Goal: Task Accomplishment & Management: Complete application form

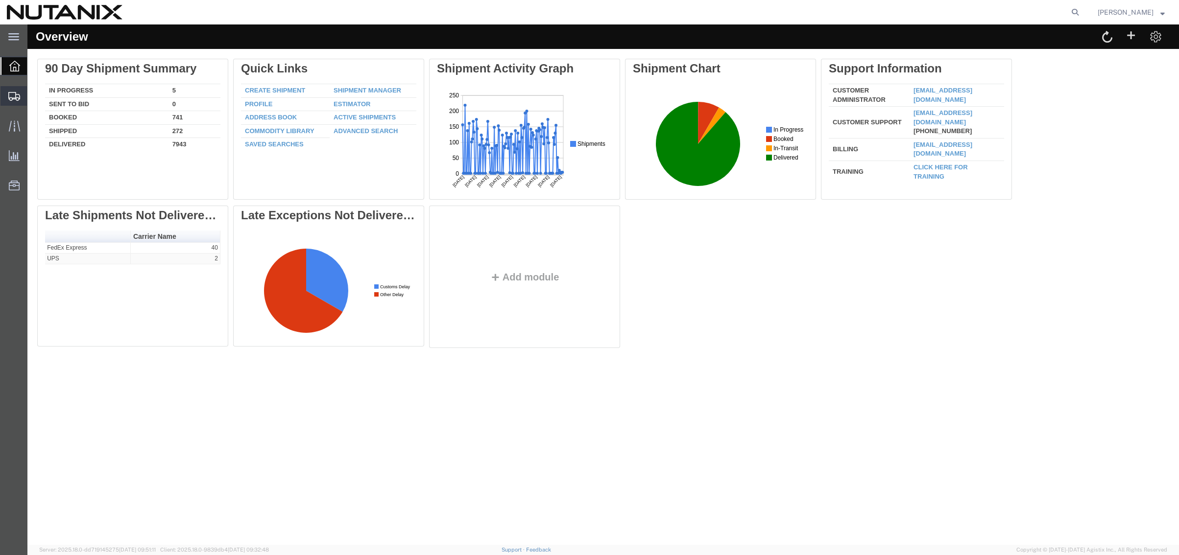
click at [0, 0] on span "Create Shipment" at bounding box center [0, 0] width 0 height 0
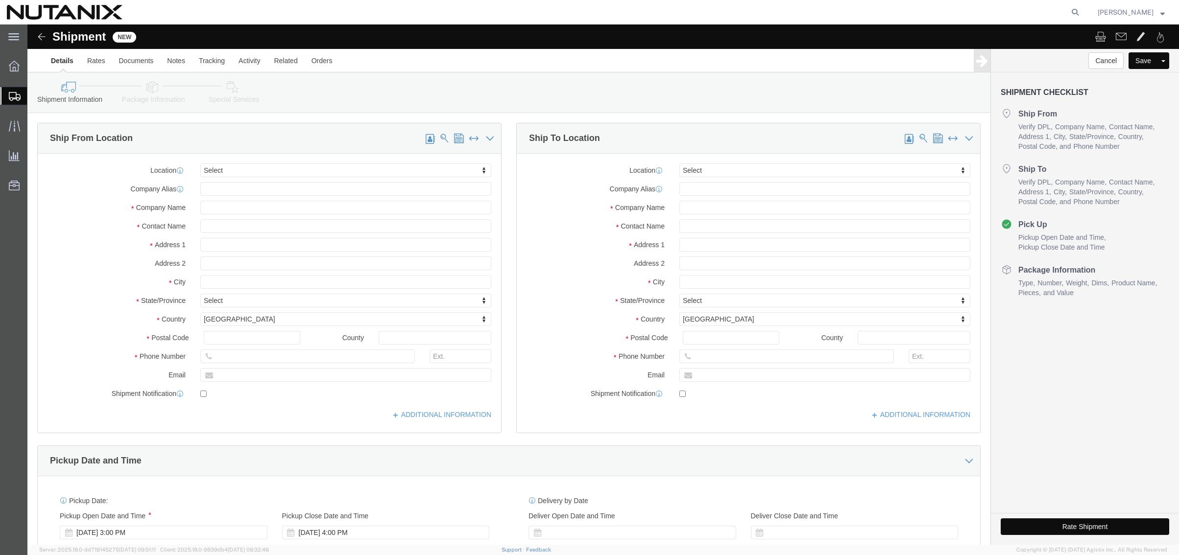
select select
click input "text"
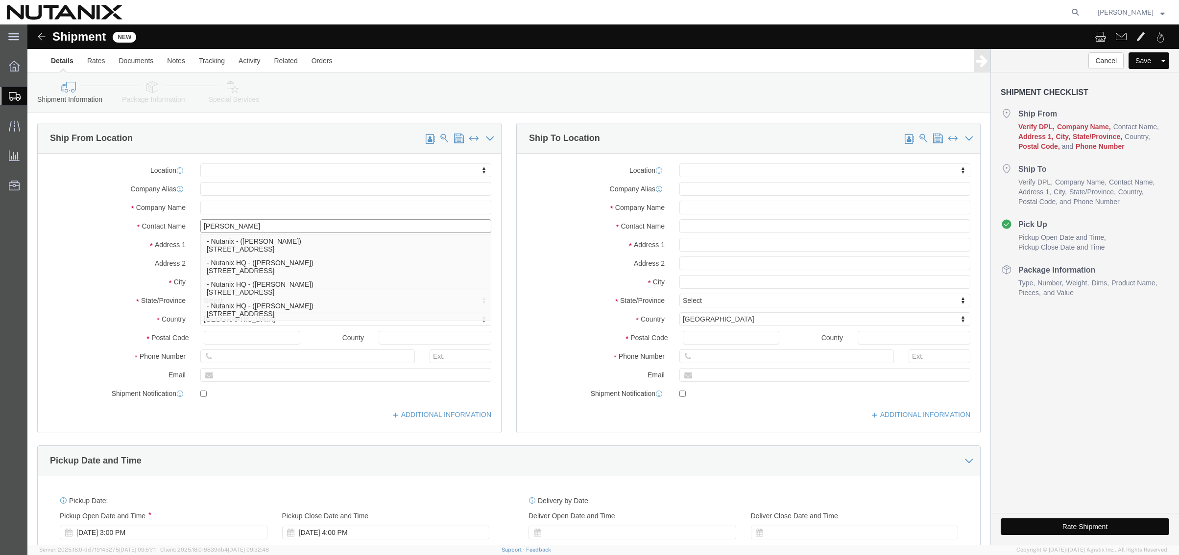
type input "[PERSON_NAME]"
click p "- Nutanix HQ - ([PERSON_NAME]) [STREET_ADDRESS]"
select select
type input "1740 Technology Dr"
type input "95110"
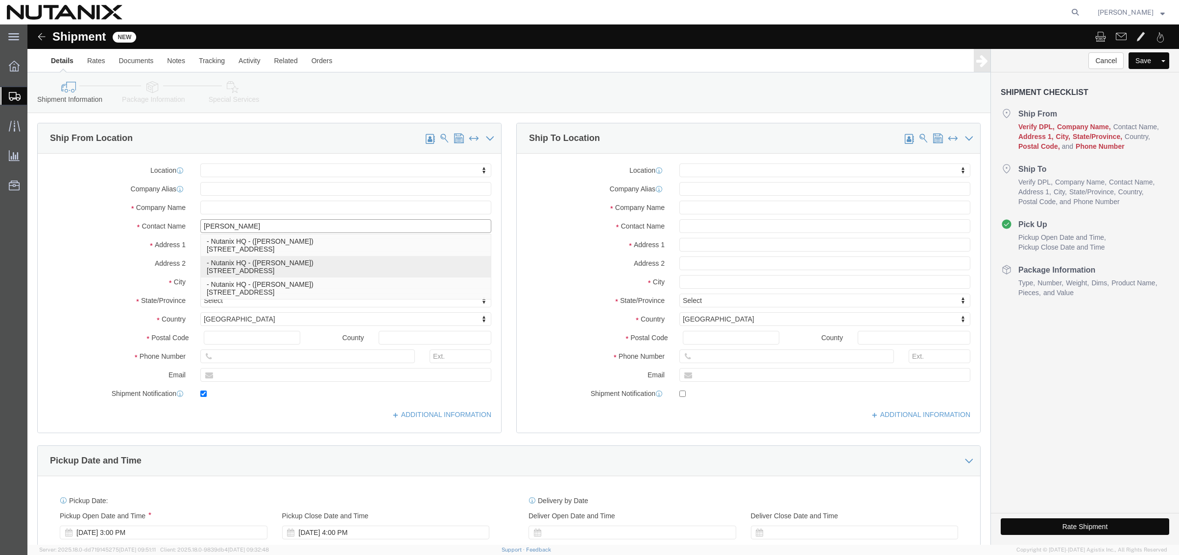
type input "[PHONE_NUMBER]"
type input "3025"
type input "[PERSON_NAME][EMAIL_ADDRESS][PERSON_NAME][DOMAIN_NAME]"
checkbox input "true"
type input "Nutanix HQ"
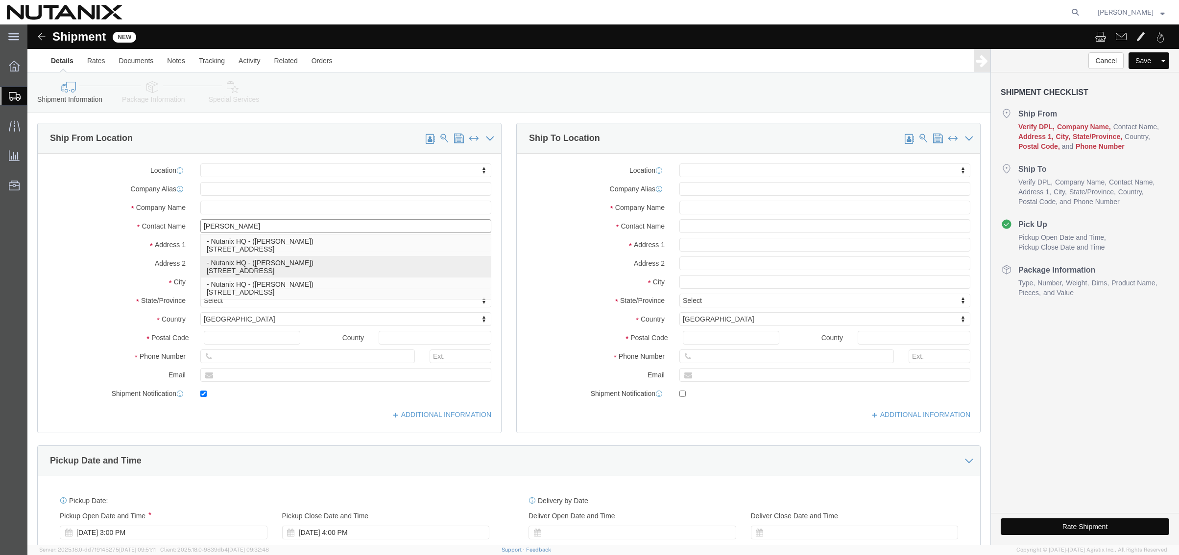
type input "[PERSON_NAME]"
type input "[GEOGRAPHIC_DATA][PERSON_NAME]"
select select "CA"
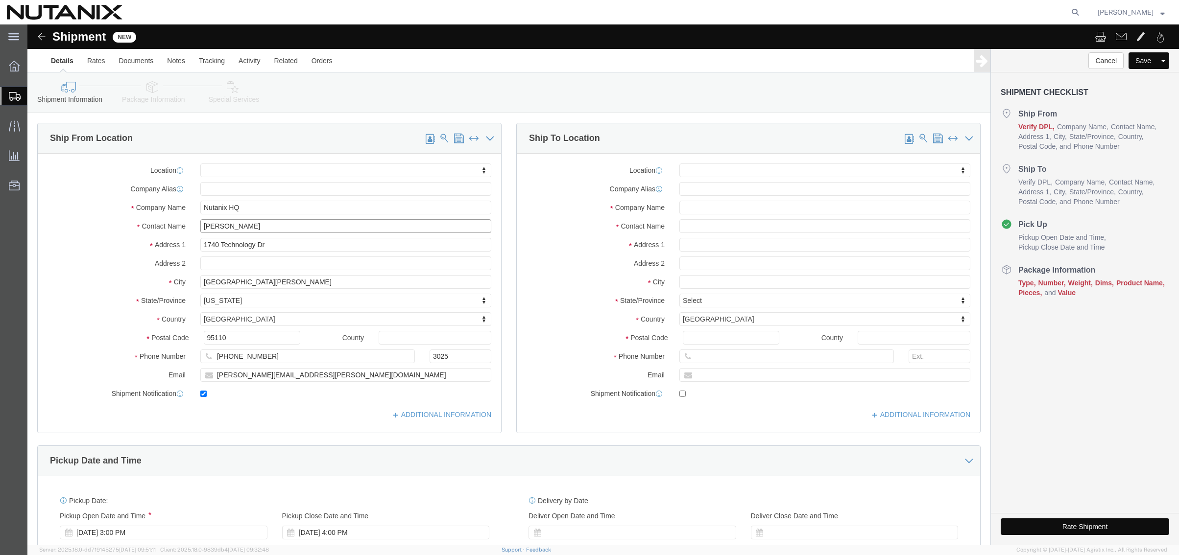
type input "[PERSON_NAME]"
click input "text"
type input "J"
type input "[PERSON_NAME]"
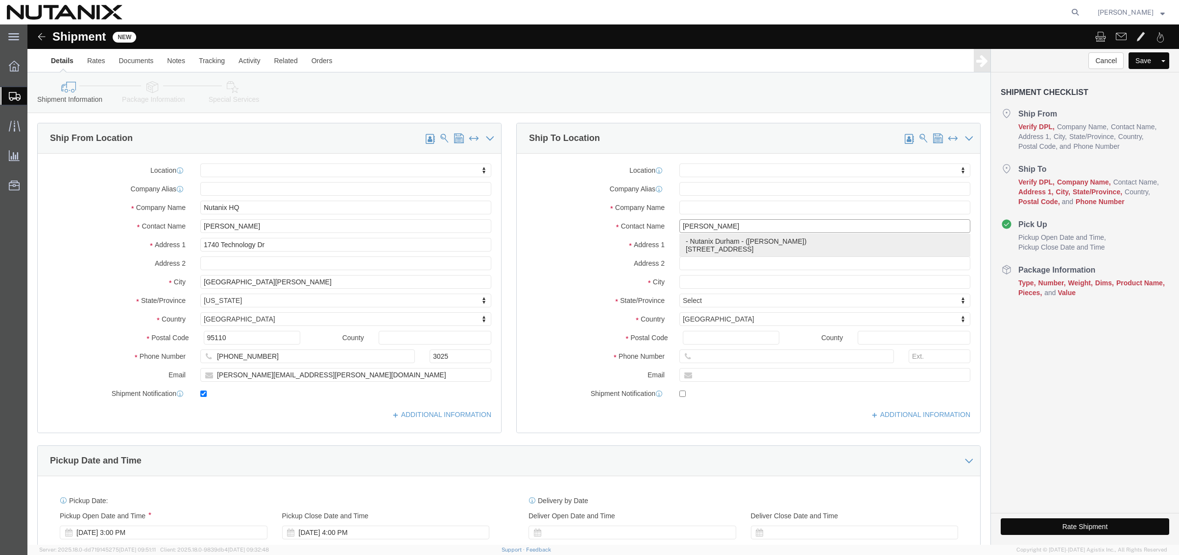
click p "- Nutanix Durham - ([PERSON_NAME]) [STREET_ADDRESS]"
select select
type input "[STREET_ADDRESS]"
type input "Ste 700"
type input "27701"
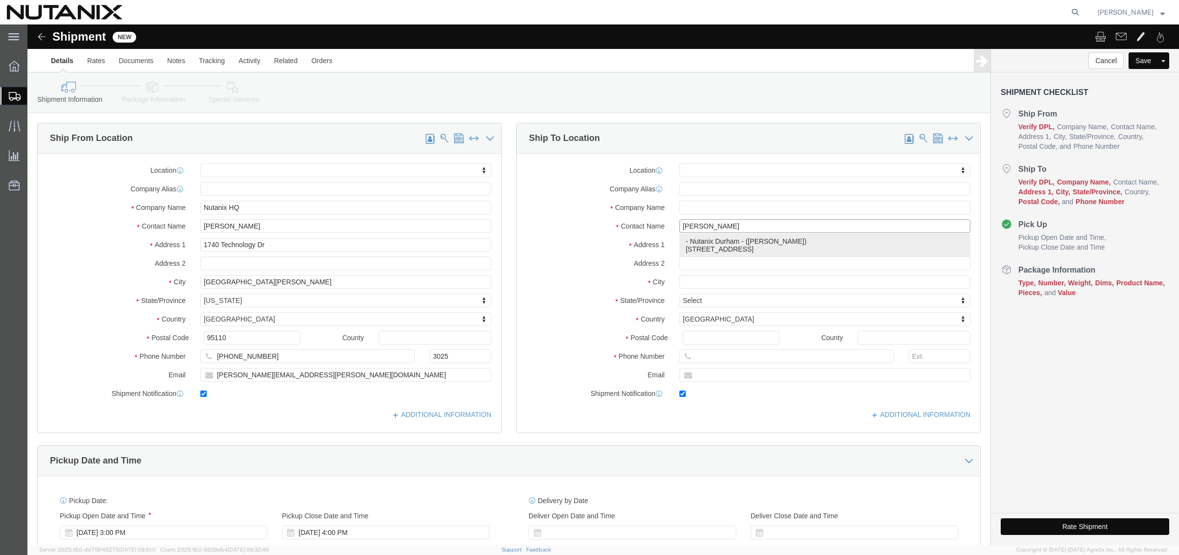
type input "9193233792"
type input "[PERSON_NAME][EMAIL_ADDRESS][PERSON_NAME][DOMAIN_NAME]"
checkbox input "true"
type input "Nutanix Durham"
type input "[PERSON_NAME]"
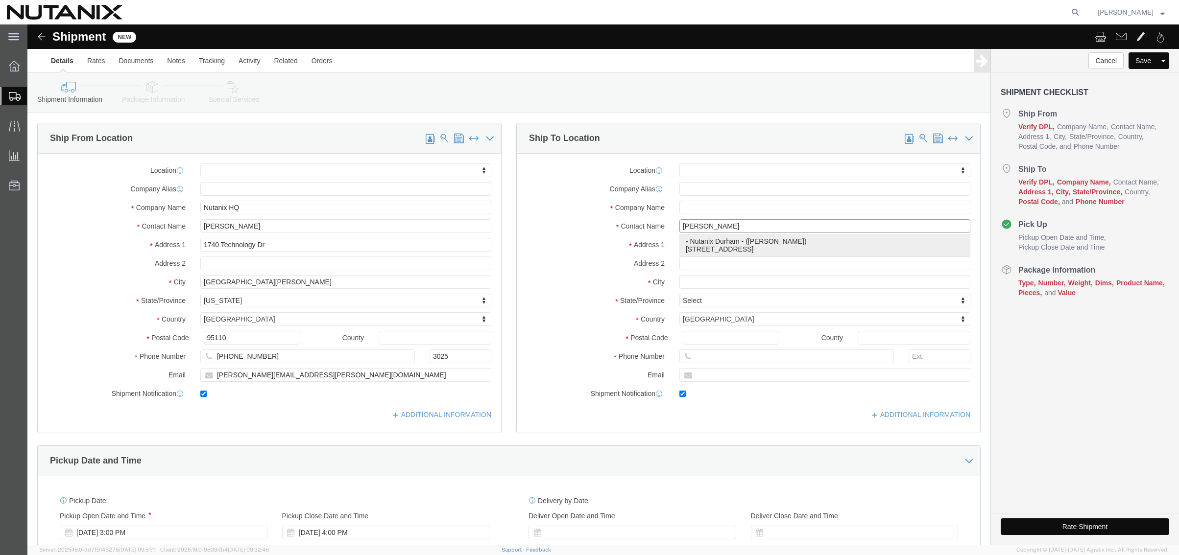
type input "[GEOGRAPHIC_DATA]"
select select "NC"
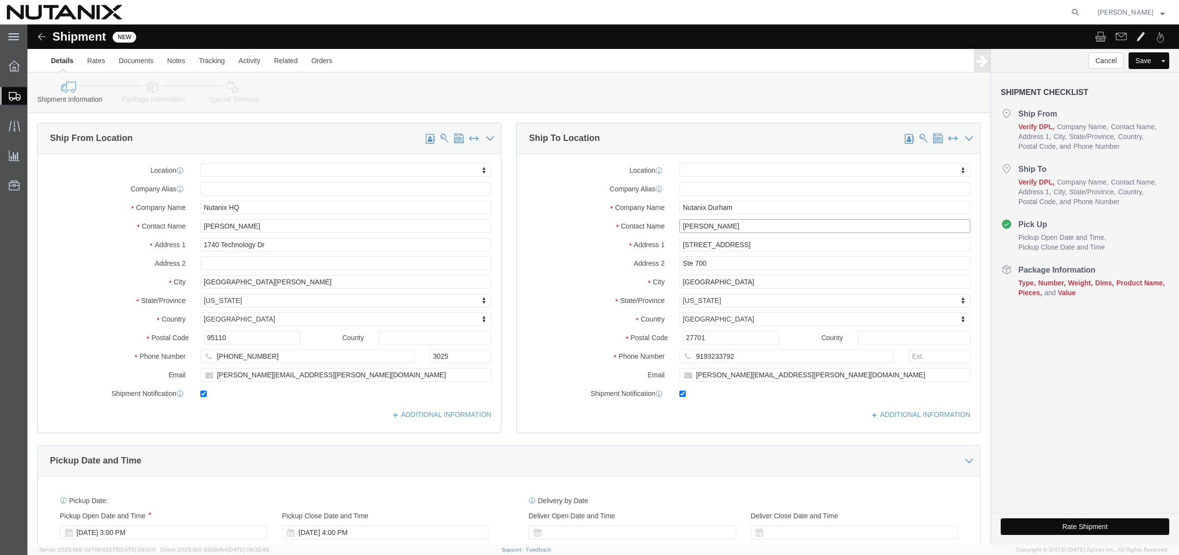
drag, startPoint x: 716, startPoint y: 197, endPoint x: 627, endPoint y: 204, distance: 88.8
click div "Contact Name [PERSON_NAME] [PERSON_NAME] ama"
click input "[PERSON_NAME]/"
type input "[PERSON_NAME]/[PERSON_NAME]"
drag, startPoint x: 728, startPoint y: 330, endPoint x: 609, endPoint y: 325, distance: 119.1
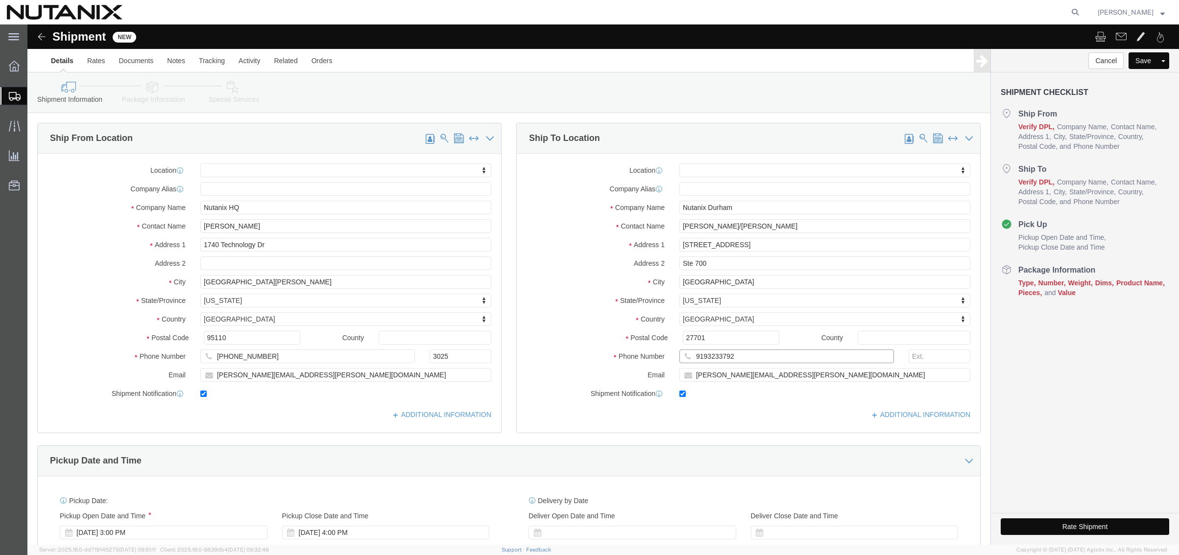
click div "Phone Number [PHONE_NUMBER]"
type input "9177674991"
type input "[PERSON_NAME][EMAIL_ADDRESS][PERSON_NAME][DOMAIN_NAME]"
click div "Ship To Location Location My Profile Location [GEOGRAPHIC_DATA] - [GEOGRAPHIC_D…"
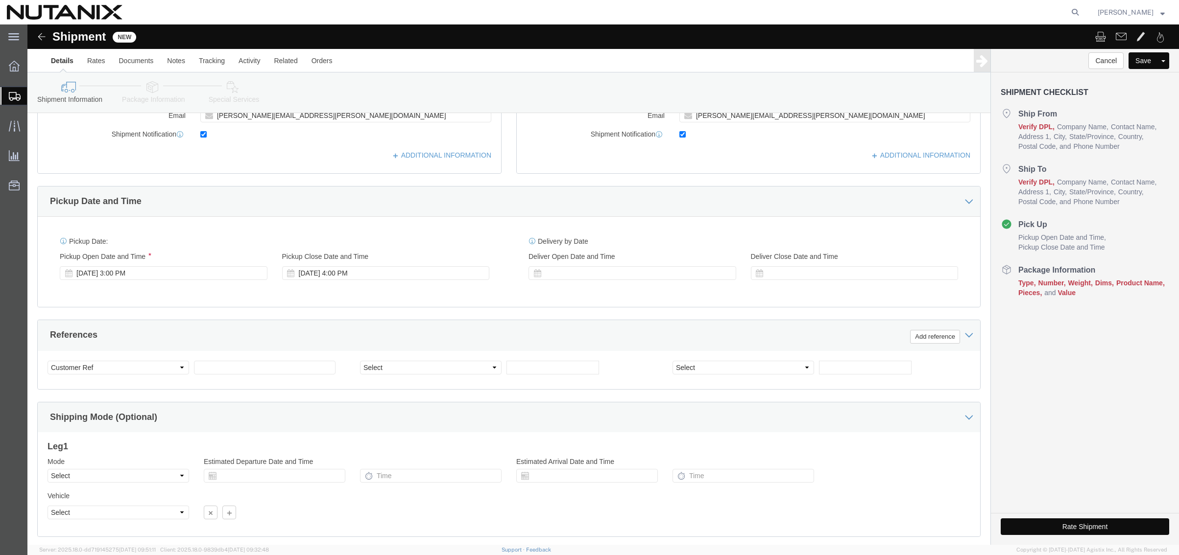
scroll to position [294, 0]
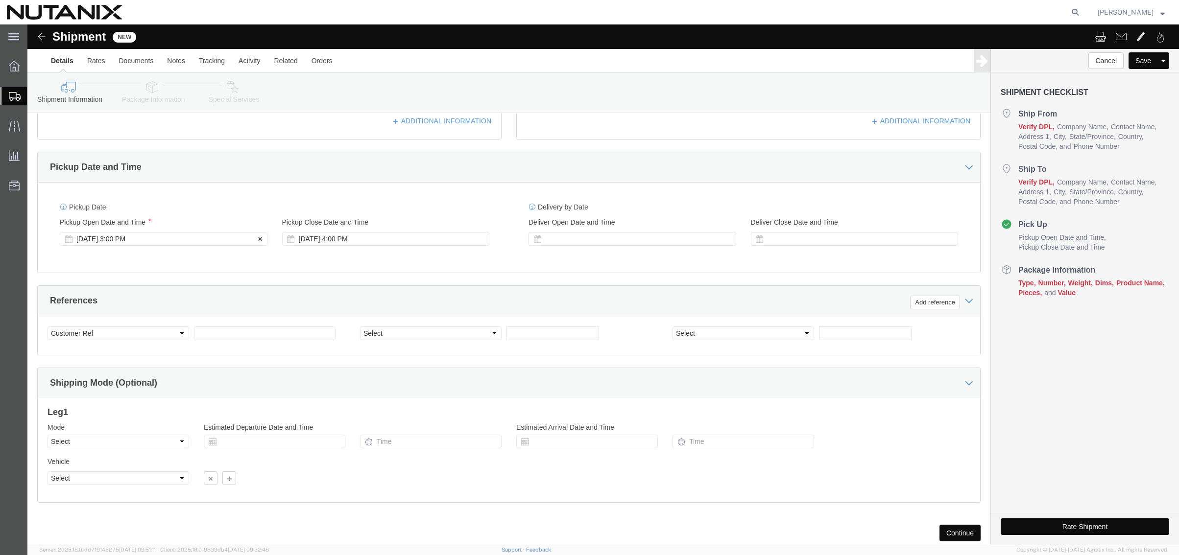
click div "[DATE] 3:00 PM"
type input "5:00 PM"
click button "Apply"
click input "text"
type input "70002"
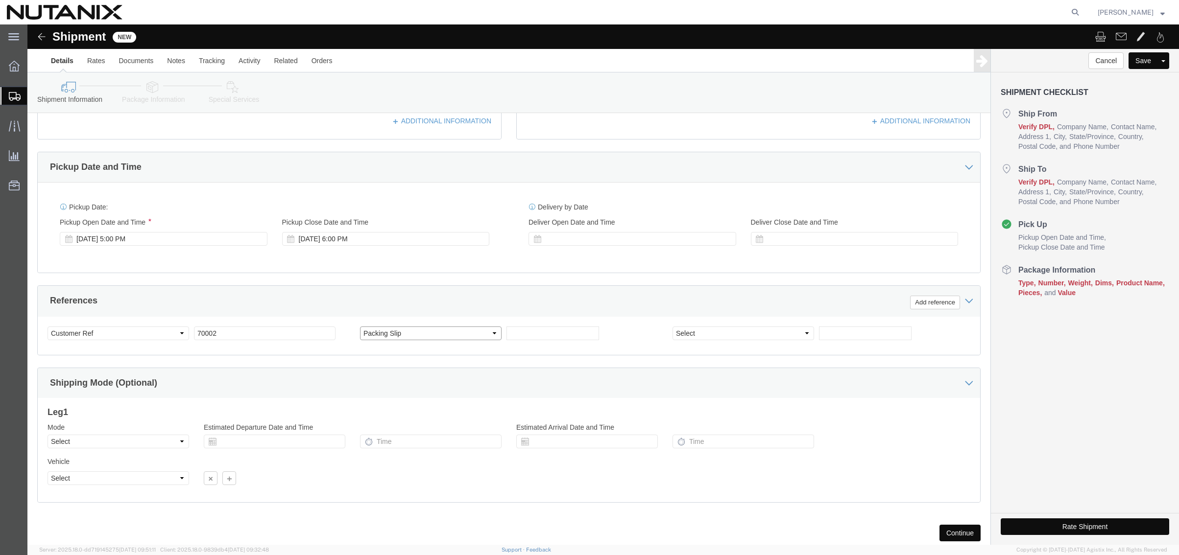
select select "PURCHORD"
type input "o"
type input "Mousepads"
click select "Select Air Less than Truckload Multi-Leg Ocean Freight Rail Small Parcel Truckl…"
select select "SMAL"
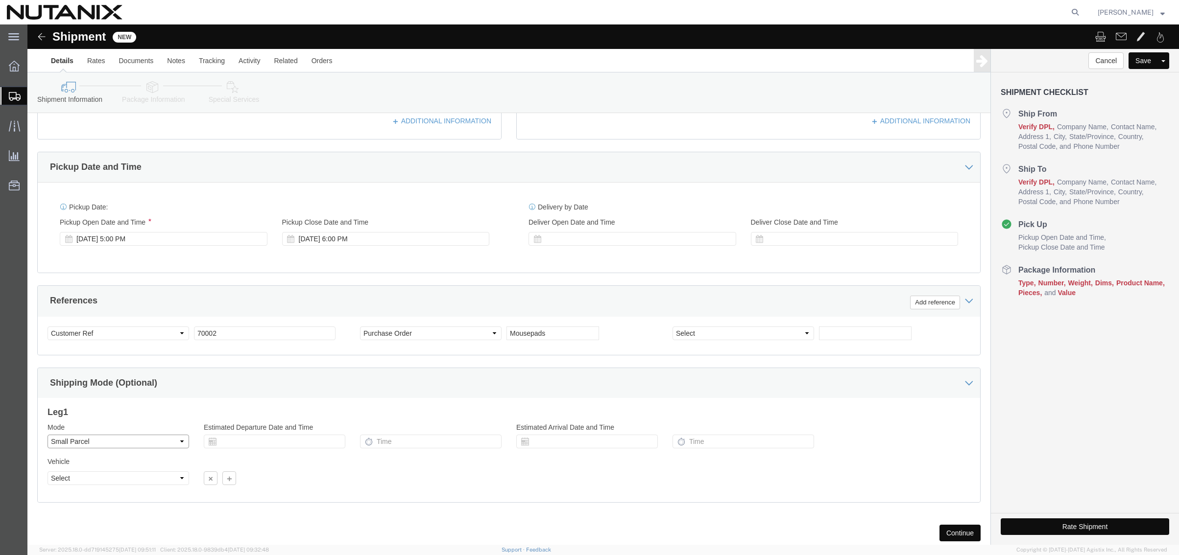
click select "Select Air Less than Truckload Multi-Leg Ocean Freight Rail Small Parcel Truckl…"
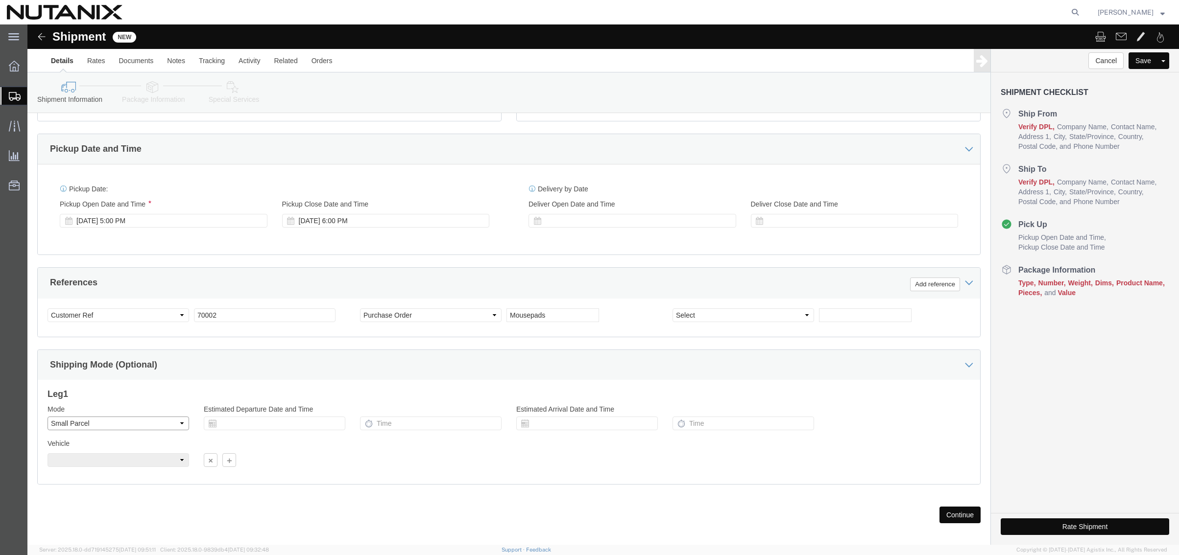
scroll to position [320, 0]
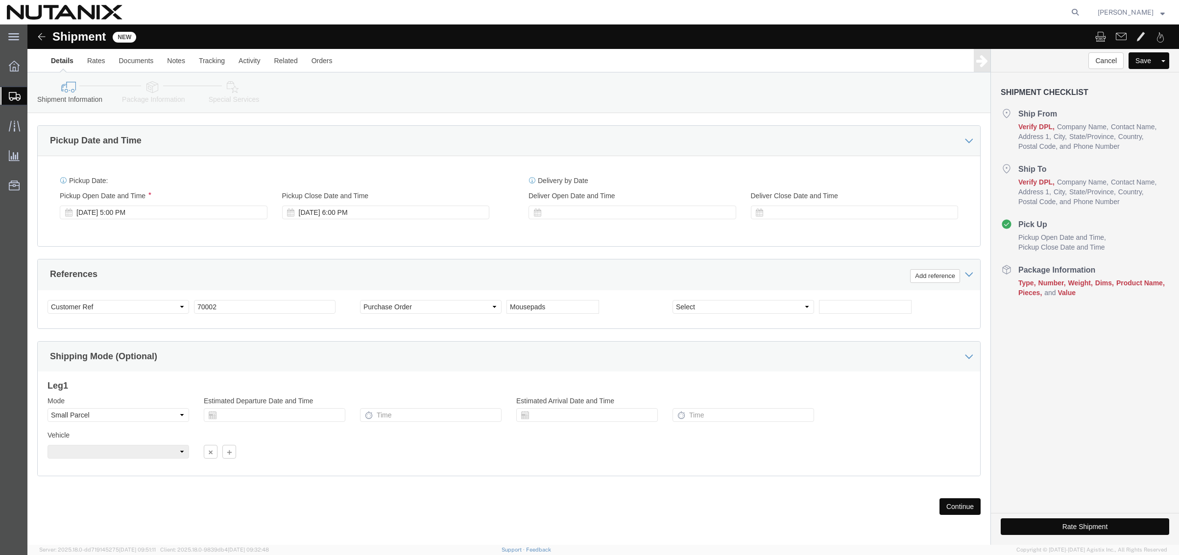
click button "Continue"
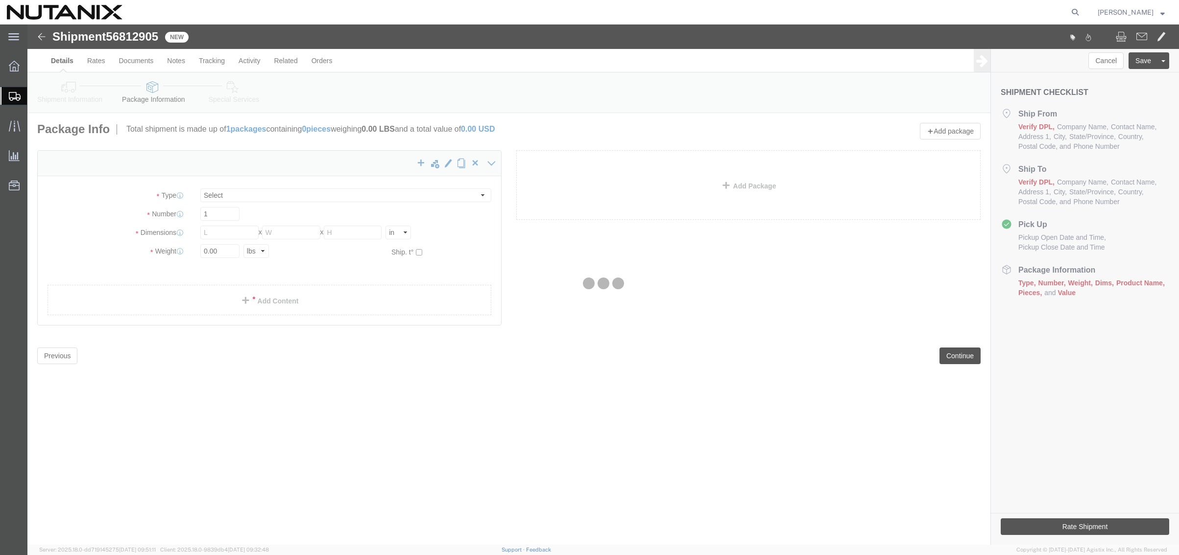
select select "YRPK"
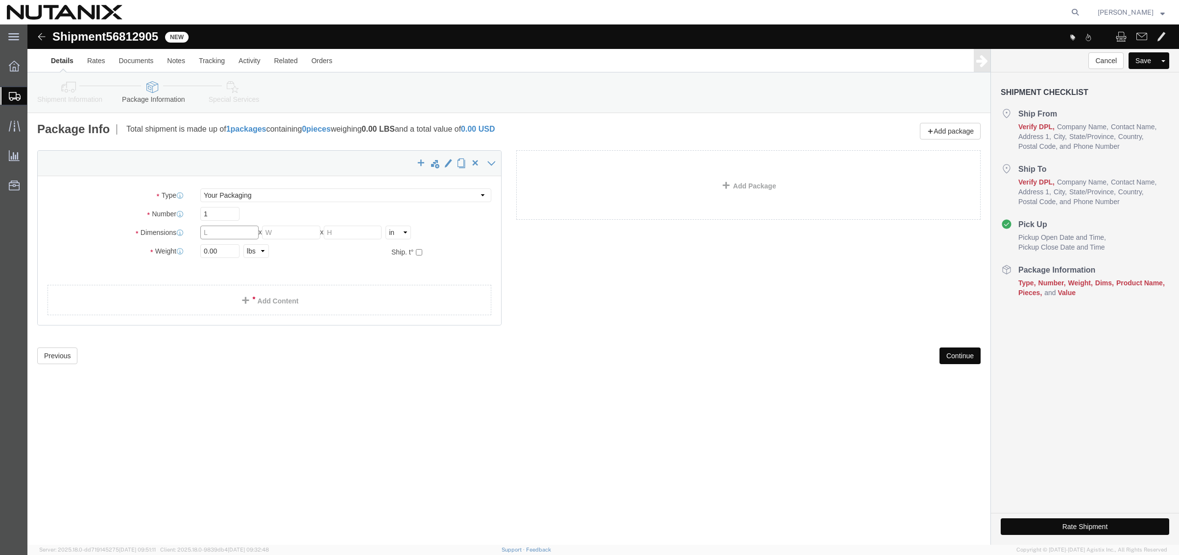
click input "text"
type input "12"
type input "10"
type input "6"
type input "7.65"
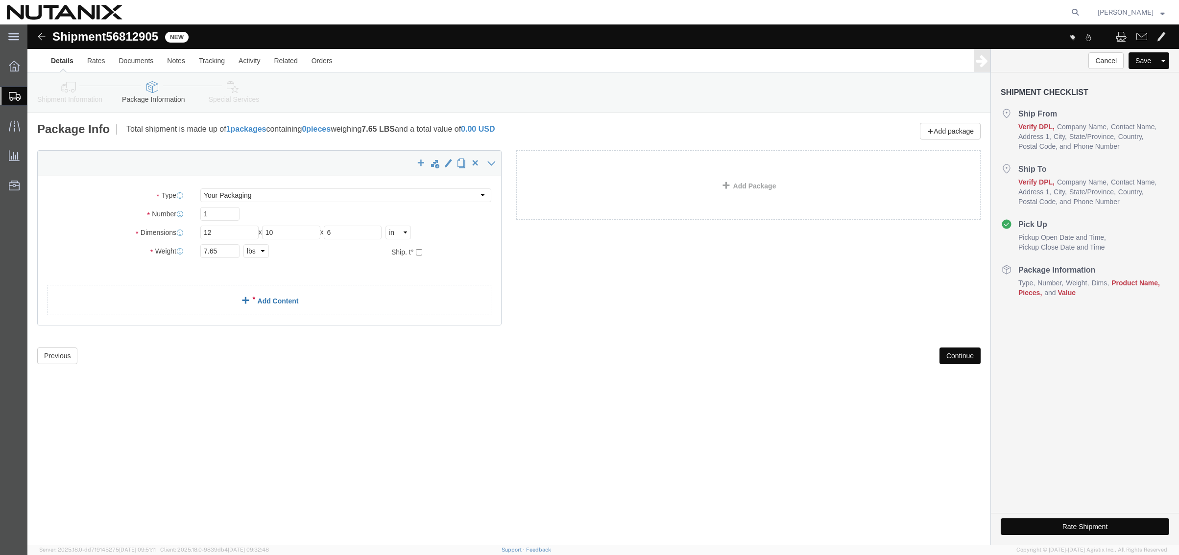
click span
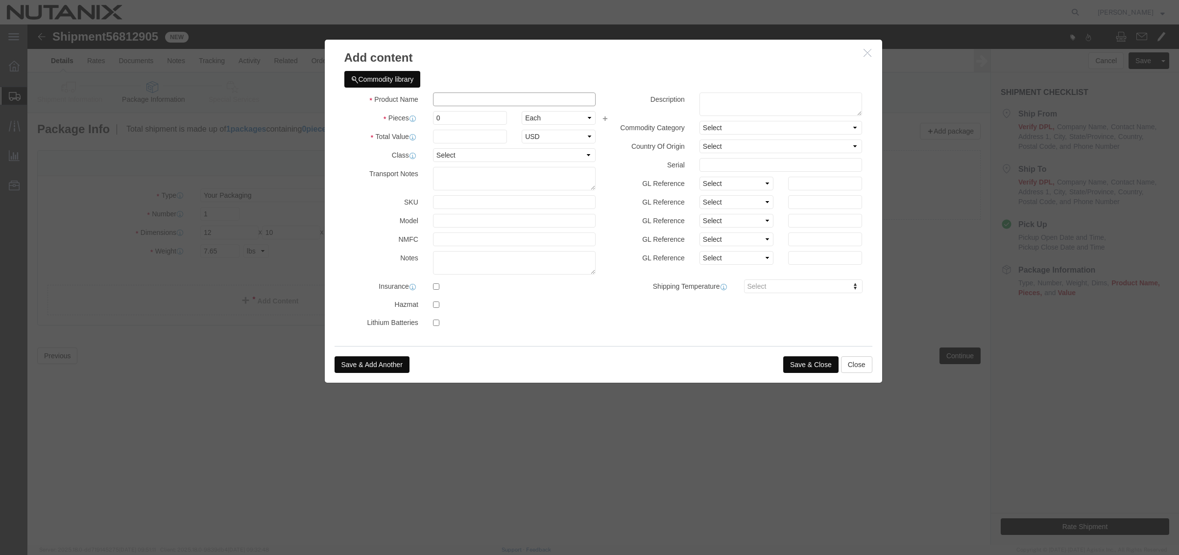
click input "text"
type input "Mousepad"
type input "50"
click input "text"
type input "250"
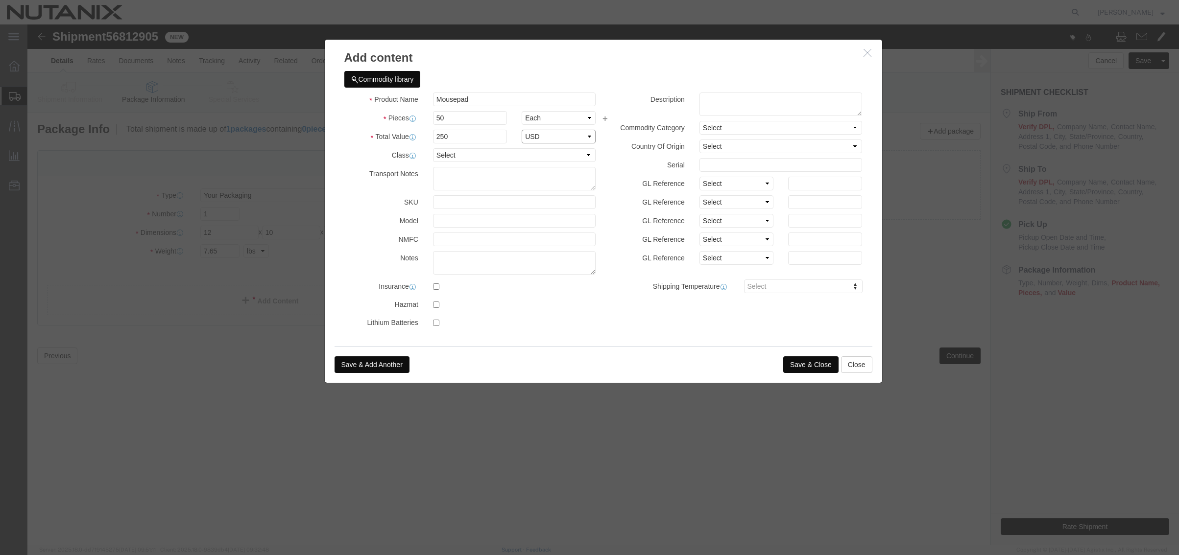
select select "USD"
click button "Save & Close"
